Goal: Navigation & Orientation: Find specific page/section

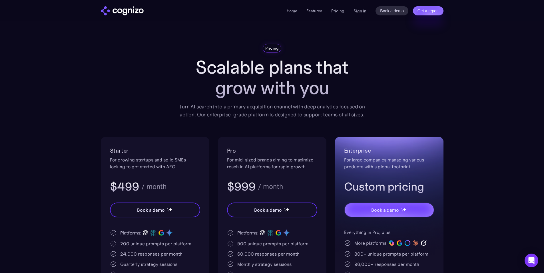
click at [126, 12] on img "home" at bounding box center [122, 10] width 43 height 9
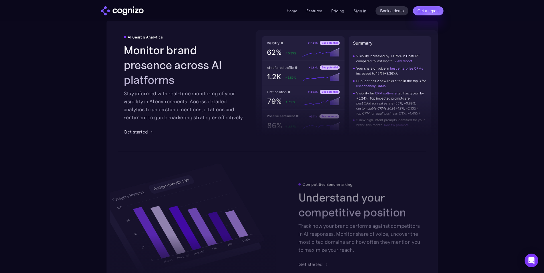
scroll to position [1040, 0]
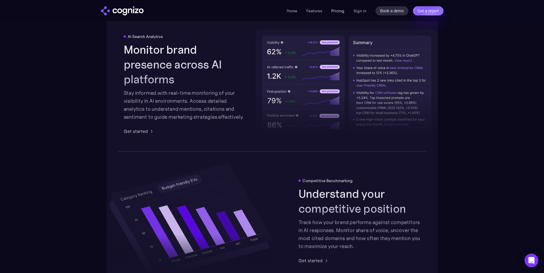
click at [342, 11] on link "Pricing" at bounding box center [338, 10] width 13 height 5
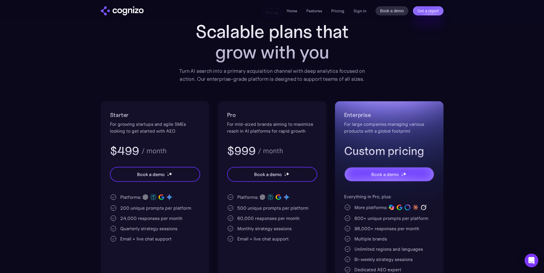
scroll to position [57, 0]
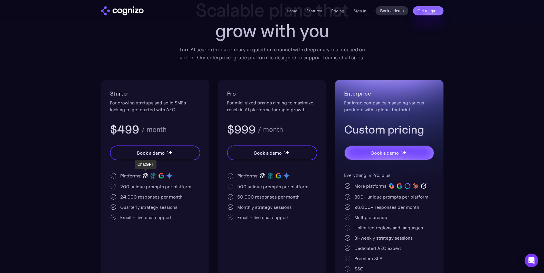
drag, startPoint x: 144, startPoint y: 176, endPoint x: 149, endPoint y: 176, distance: 4.6
click at [145, 176] on img at bounding box center [145, 176] width 8 height 8
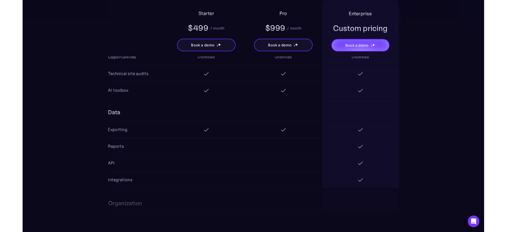
scroll to position [881, 0]
